Goal: Information Seeking & Learning: Check status

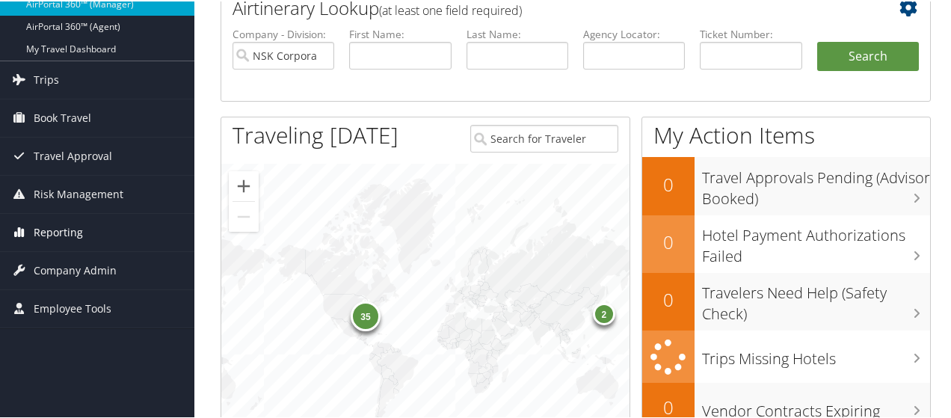
scroll to position [150, 0]
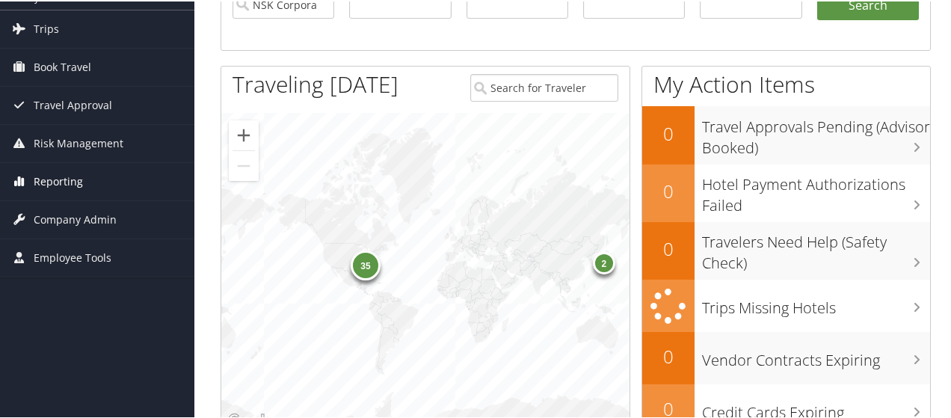
click at [73, 179] on span "Reporting" at bounding box center [58, 179] width 49 height 37
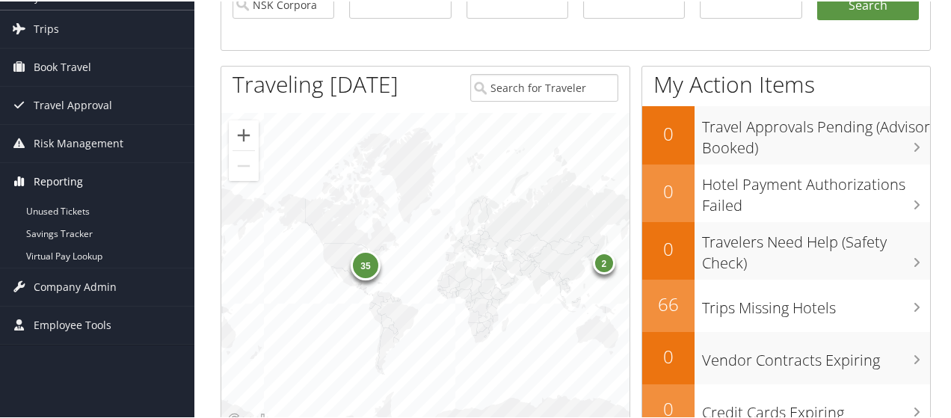
click at [78, 179] on span "Reporting" at bounding box center [58, 179] width 49 height 37
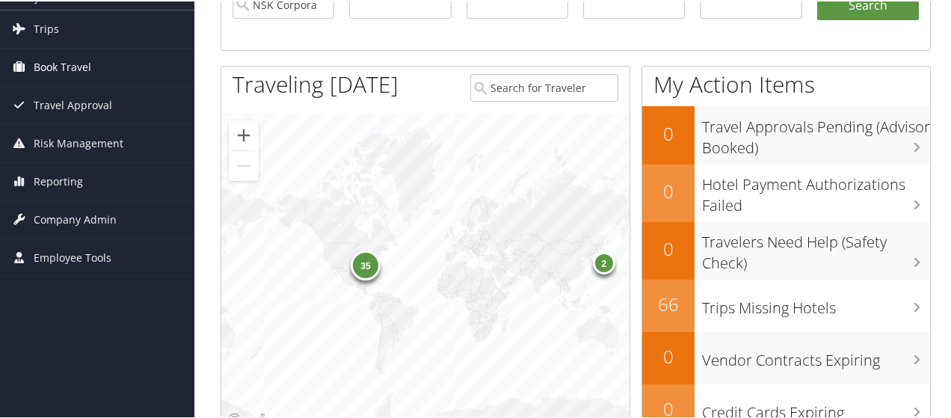
click at [73, 66] on span "Book Travel" at bounding box center [63, 65] width 58 height 37
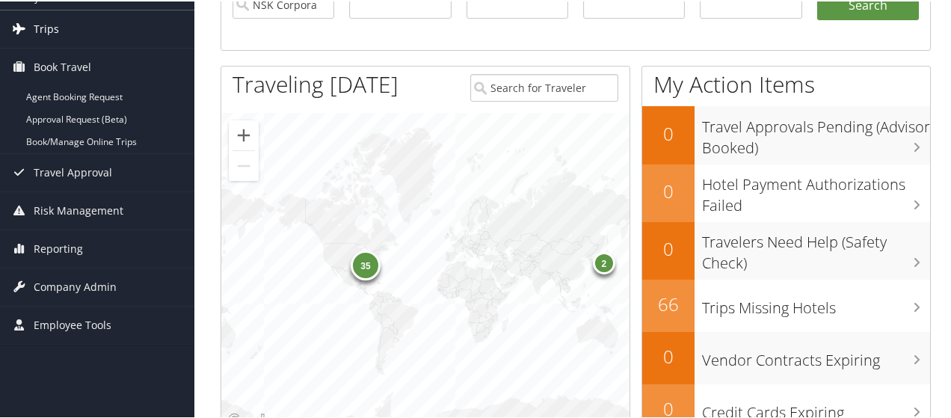
click at [52, 24] on span "Trips" at bounding box center [46, 27] width 25 height 37
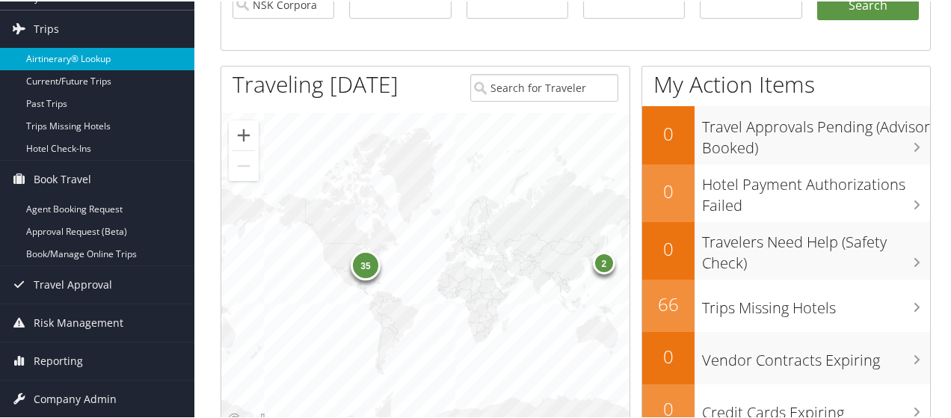
click at [61, 58] on link "Airtinerary® Lookup" at bounding box center [97, 57] width 194 height 22
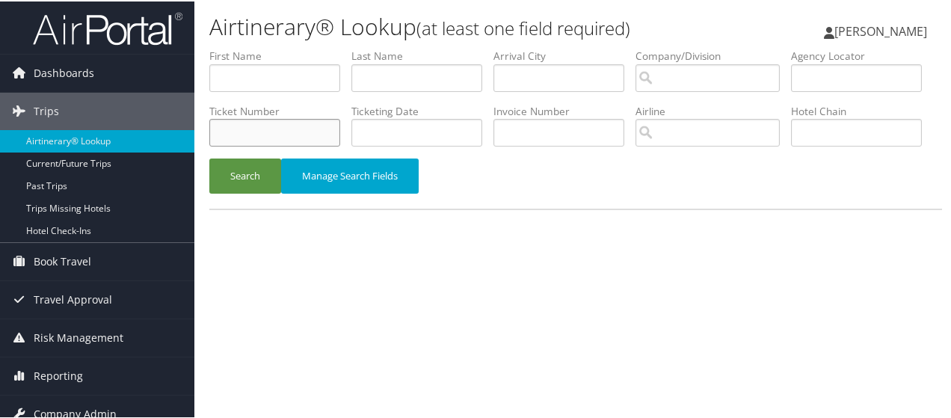
click at [340, 130] on input "text" at bounding box center [274, 131] width 131 height 28
paste input "1397308809702"
type input "1397308809702"
click at [224, 192] on button "Search" at bounding box center [245, 174] width 72 height 35
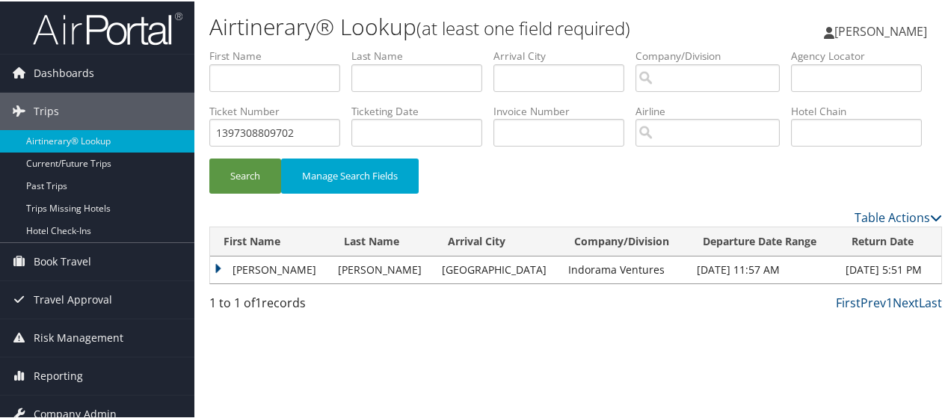
click at [244, 282] on td "JEFFREY DON" at bounding box center [270, 268] width 120 height 27
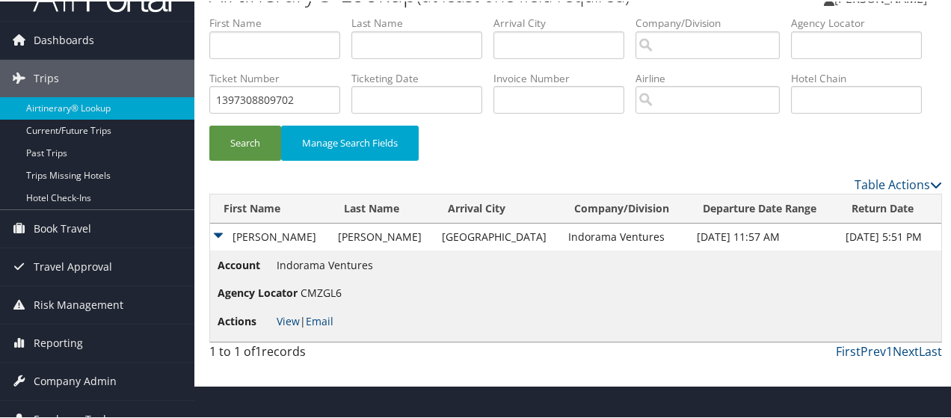
scroll to position [49, 0]
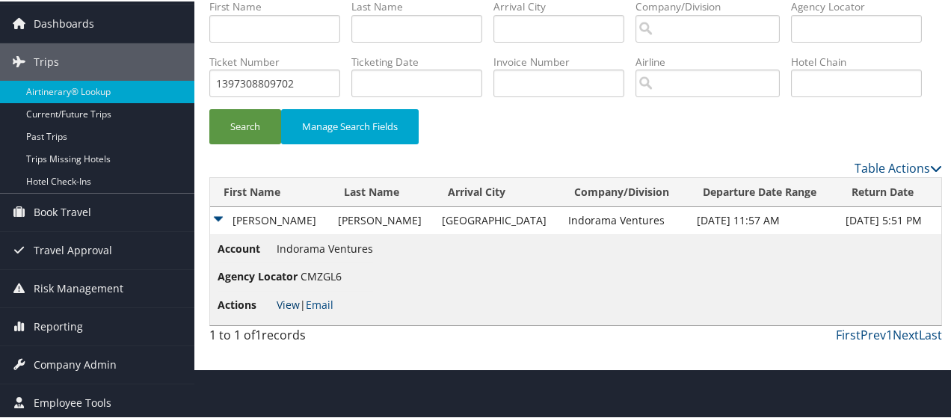
click at [286, 310] on link "View" at bounding box center [288, 303] width 23 height 14
drag, startPoint x: 450, startPoint y: 81, endPoint x: 168, endPoint y: 99, distance: 282.4
click at [170, 99] on div "Dashboards AirPortal 360™ (Manager) AirPortal 360™ (Agent) My Travel Dashboard …" at bounding box center [478, 160] width 957 height 418
paste input "0068999958627"
type input "0068999958627"
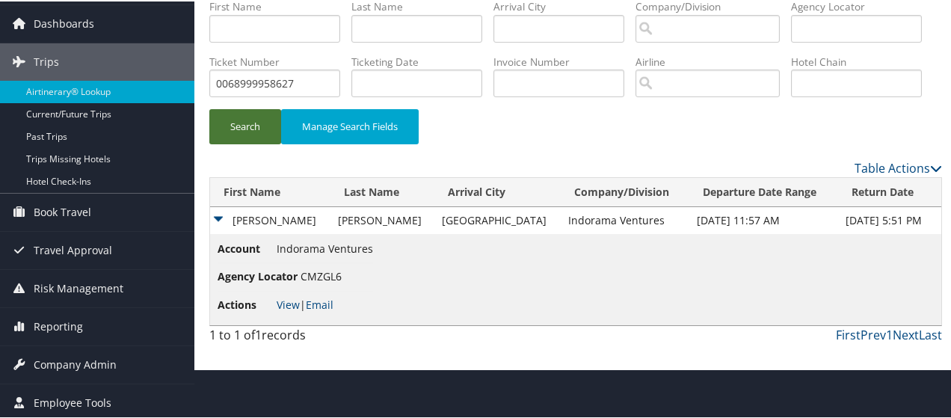
click at [262, 143] on button "Search" at bounding box center [245, 125] width 72 height 35
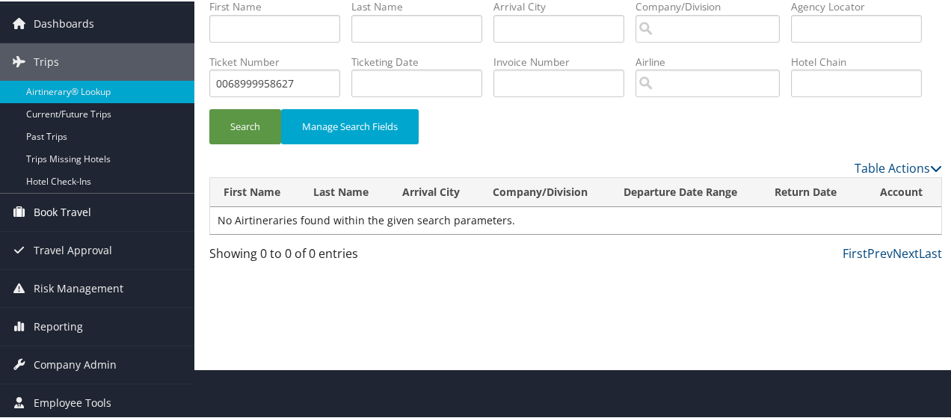
click at [65, 209] on span "Book Travel" at bounding box center [63, 210] width 58 height 37
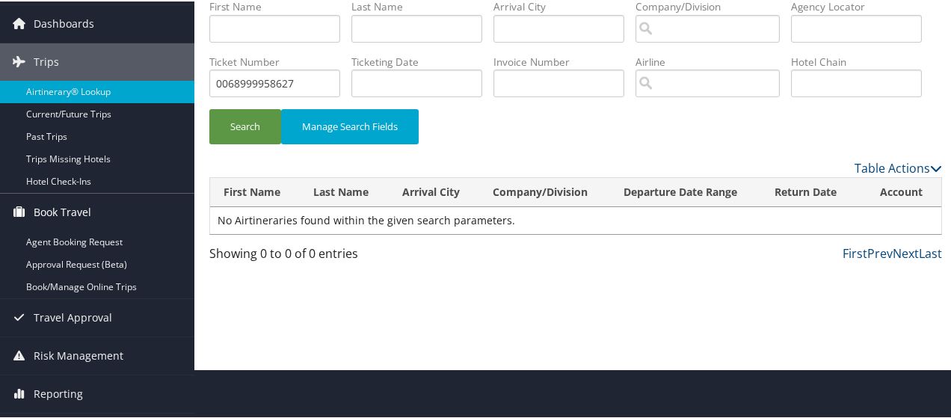
click at [64, 209] on span "Book Travel" at bounding box center [63, 210] width 58 height 37
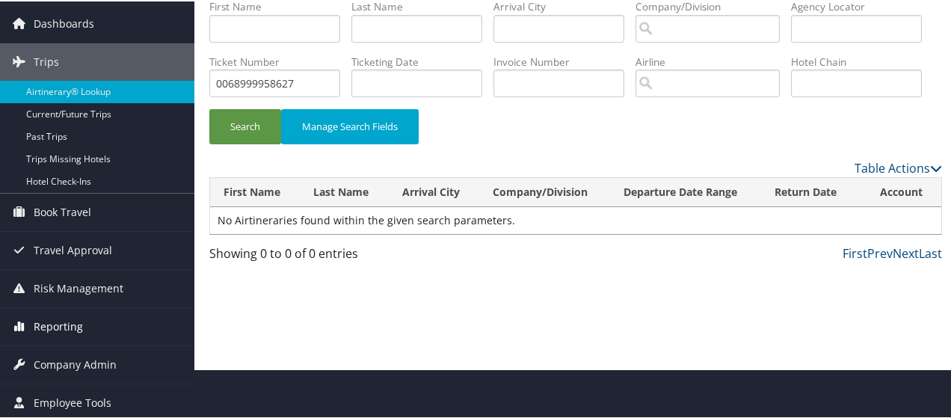
click at [64, 319] on span "Reporting" at bounding box center [58, 325] width 49 height 37
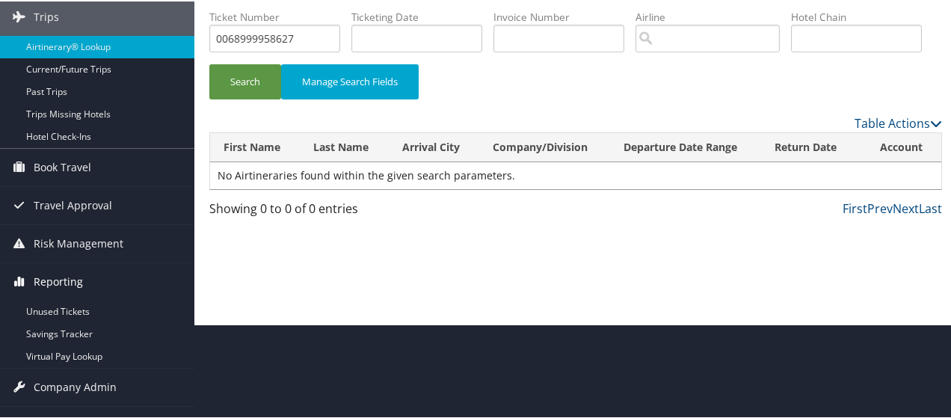
scroll to position [117, 0]
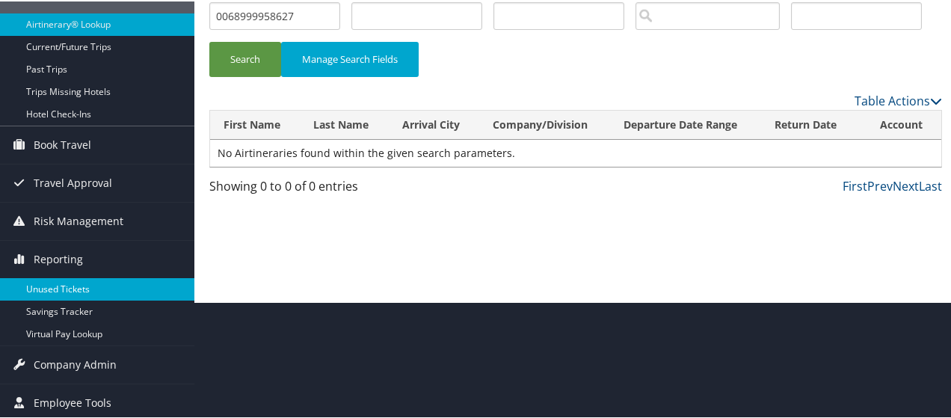
click at [58, 291] on link "Unused Tickets" at bounding box center [97, 288] width 194 height 22
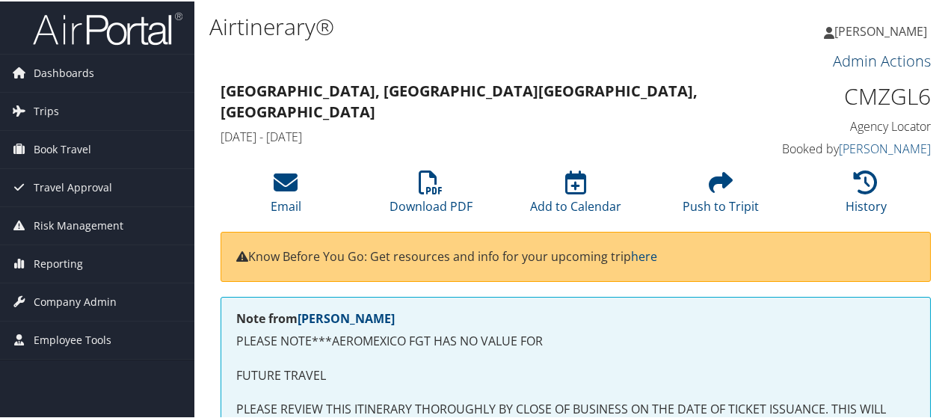
click at [848, 62] on link "Admin Actions" at bounding box center [882, 59] width 98 height 20
click at [855, 80] on link "Repair Airtinerary®" at bounding box center [864, 84] width 121 height 25
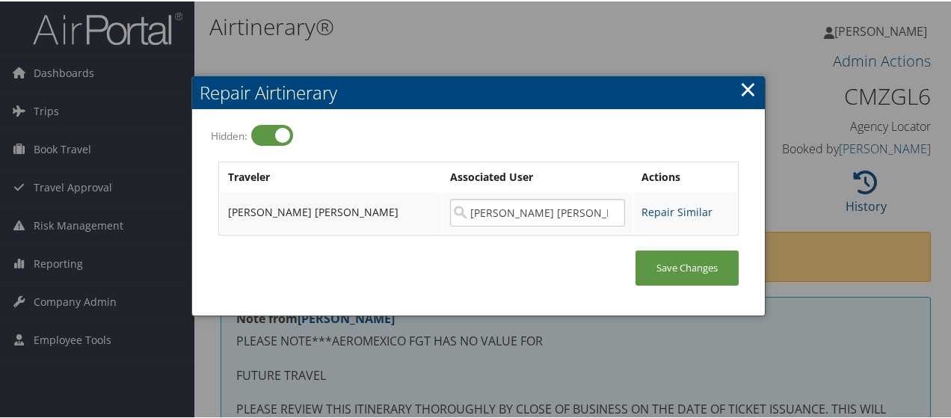
click at [745, 89] on link "×" at bounding box center [747, 88] width 17 height 30
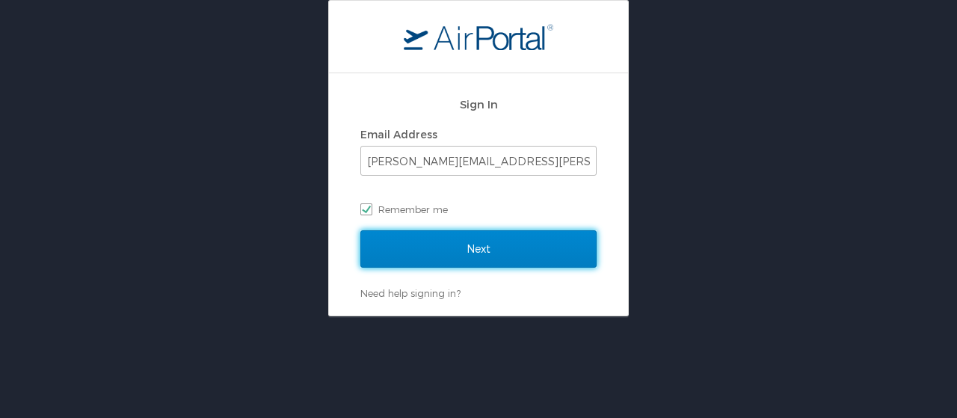
click at [499, 247] on input "Next" at bounding box center [478, 248] width 236 height 37
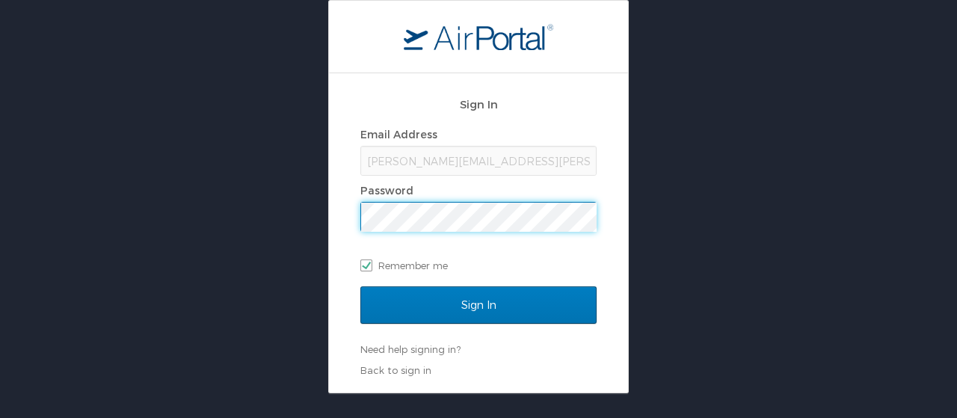
click at [360, 286] on input "Sign In" at bounding box center [478, 304] width 236 height 37
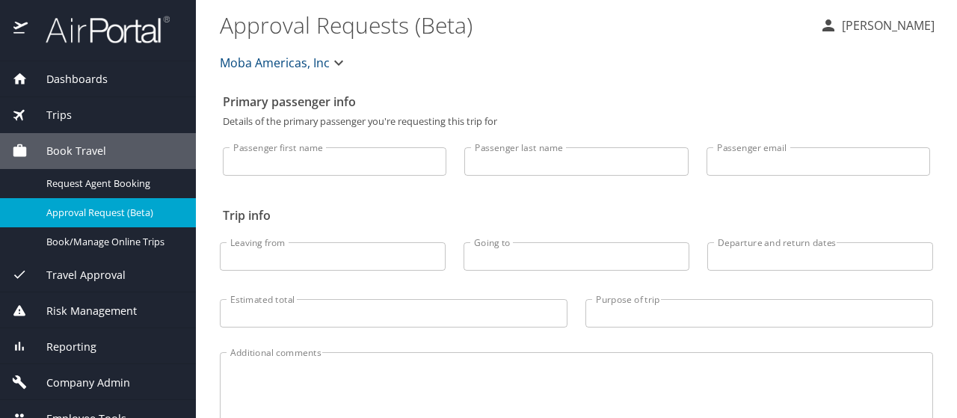
click at [91, 355] on div "Reporting" at bounding box center [98, 346] width 196 height 36
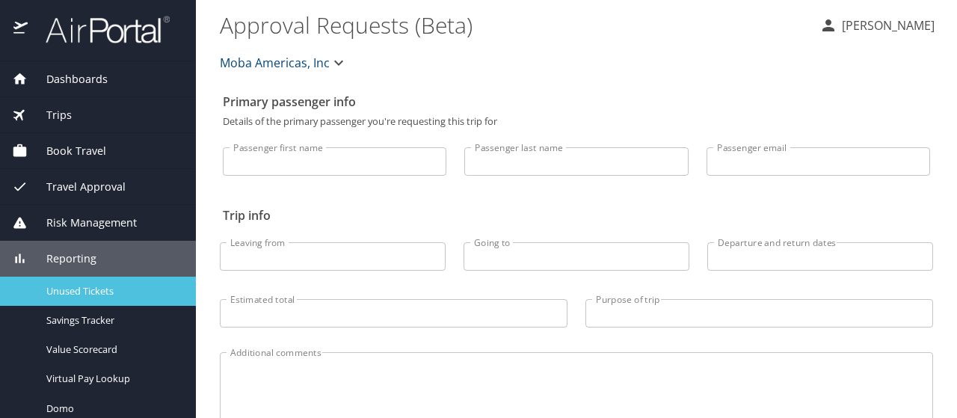
click at [94, 288] on span "Unused Tickets" at bounding box center [112, 291] width 132 height 14
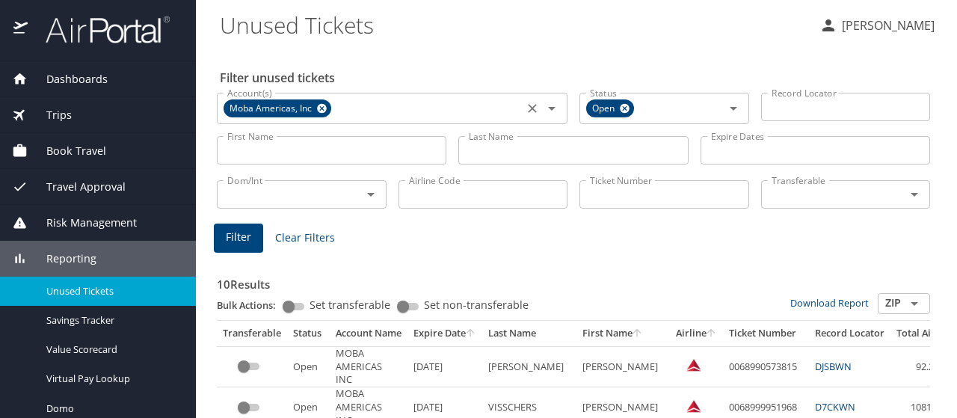
click at [323, 105] on icon at bounding box center [322, 109] width 10 height 10
click at [620, 104] on icon at bounding box center [625, 109] width 10 height 10
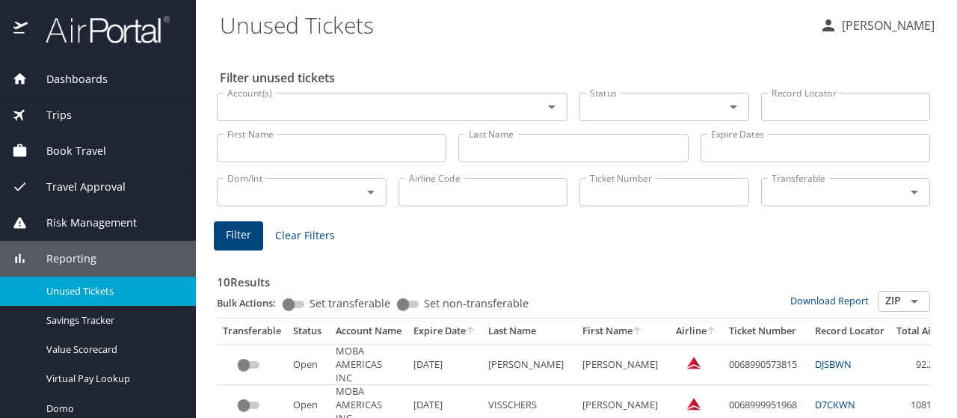
drag, startPoint x: 576, startPoint y: 189, endPoint x: 600, endPoint y: 194, distance: 24.5
click at [582, 192] on input "Ticket Number" at bounding box center [664, 192] width 170 height 28
paste input "0068999958627"
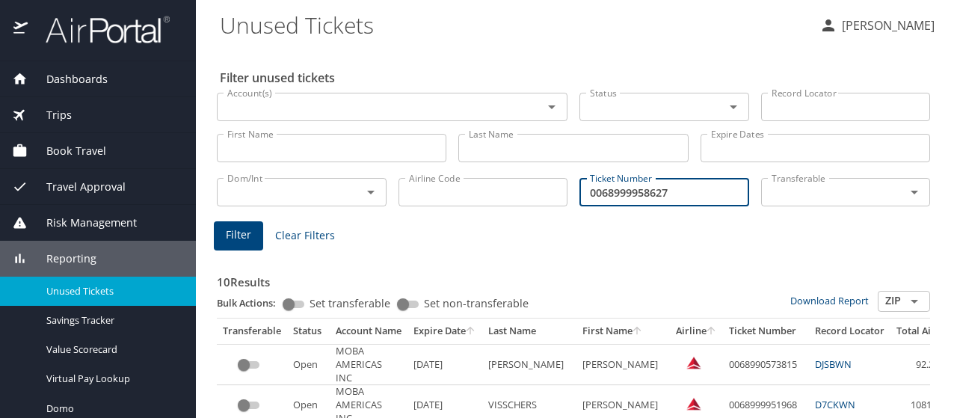
type input "0068999958627"
click at [239, 243] on span "Filter" at bounding box center [238, 235] width 25 height 19
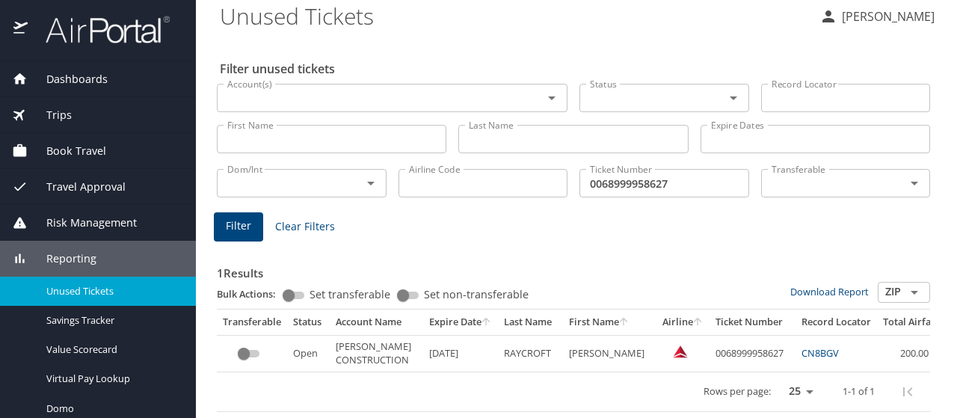
scroll to position [19, 0]
click at [801, 346] on link "CN8BGV" at bounding box center [819, 352] width 37 height 13
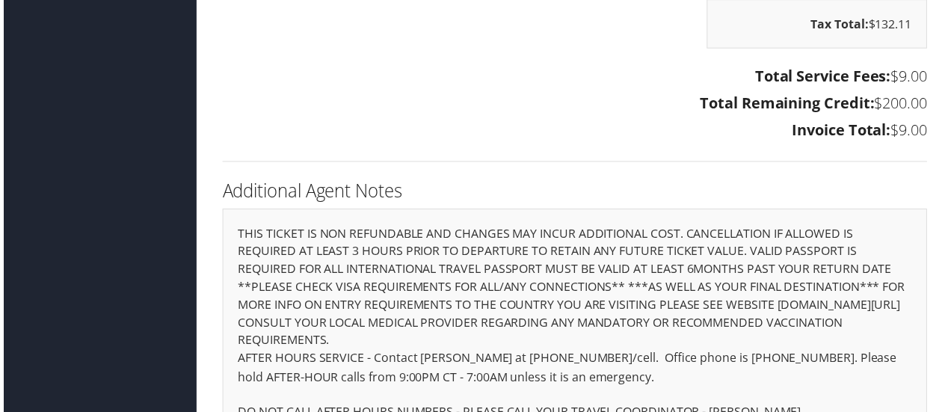
scroll to position [6280, 0]
